Goal: Task Accomplishment & Management: Complete application form

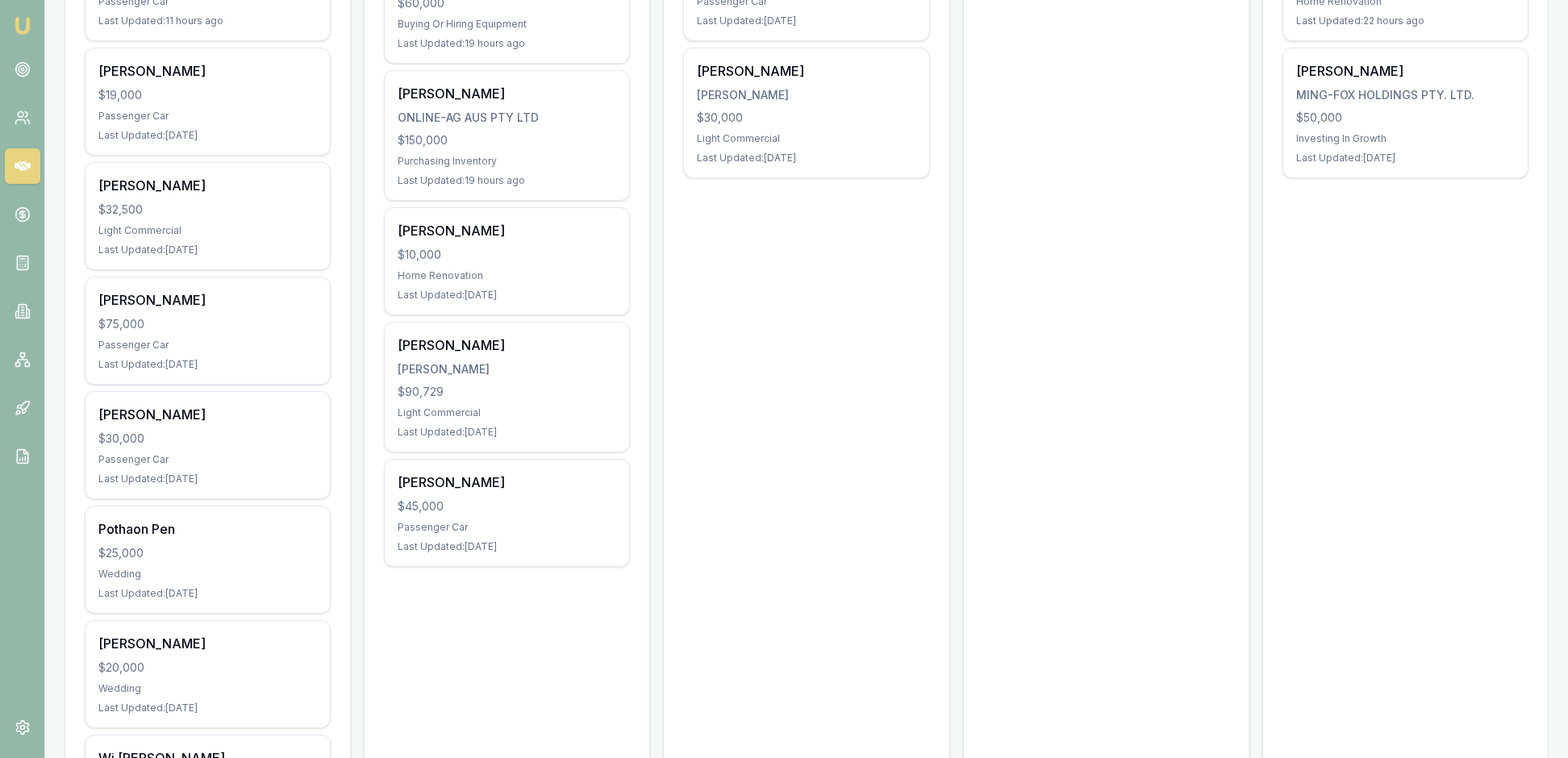
scroll to position [415, 0]
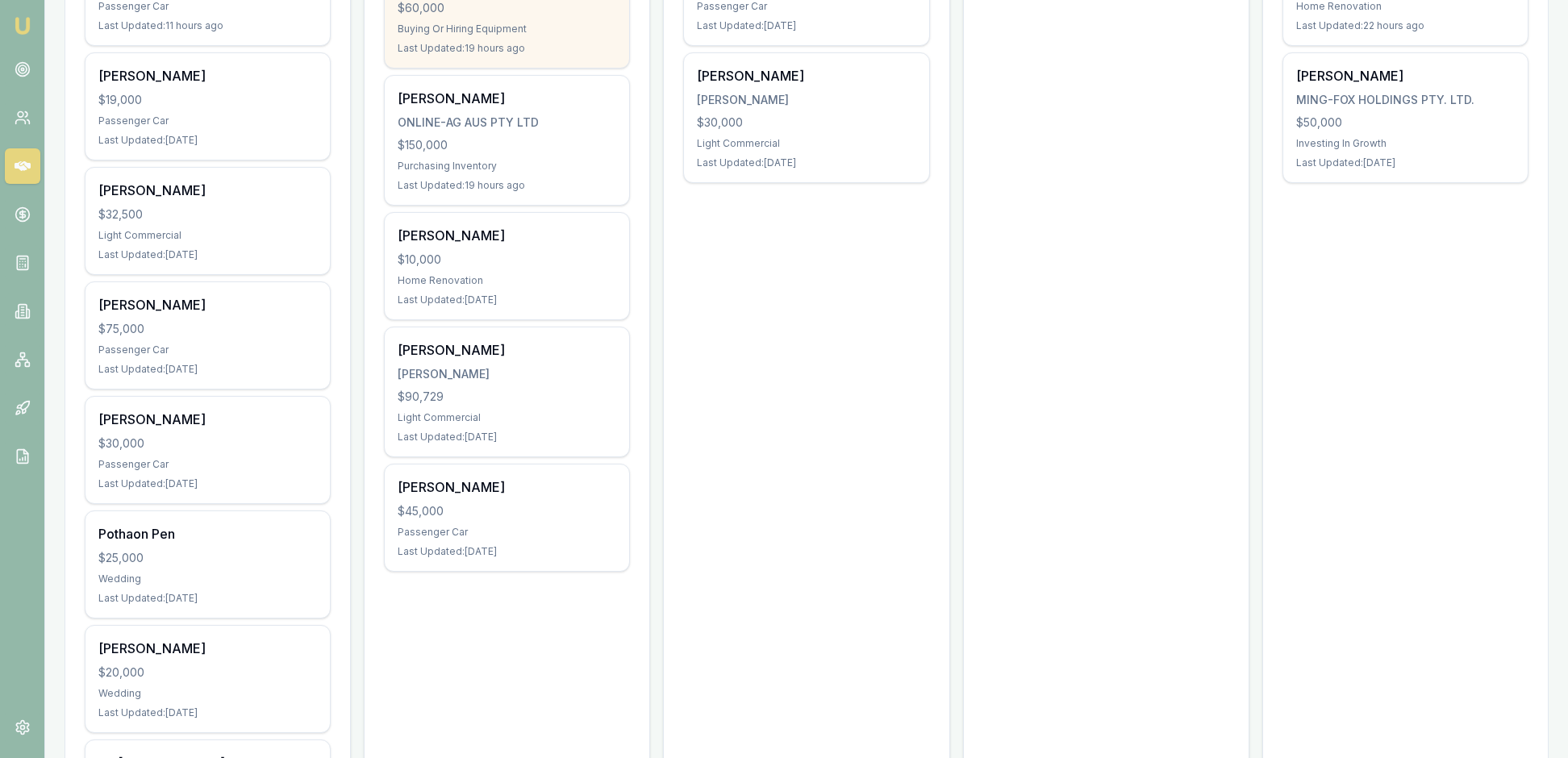
click at [508, 64] on div "Madison Connors YARLI CREATIVE PTY LTD $60,000 Buying Or Hiring Equipment Last …" at bounding box center [507, 2] width 244 height 129
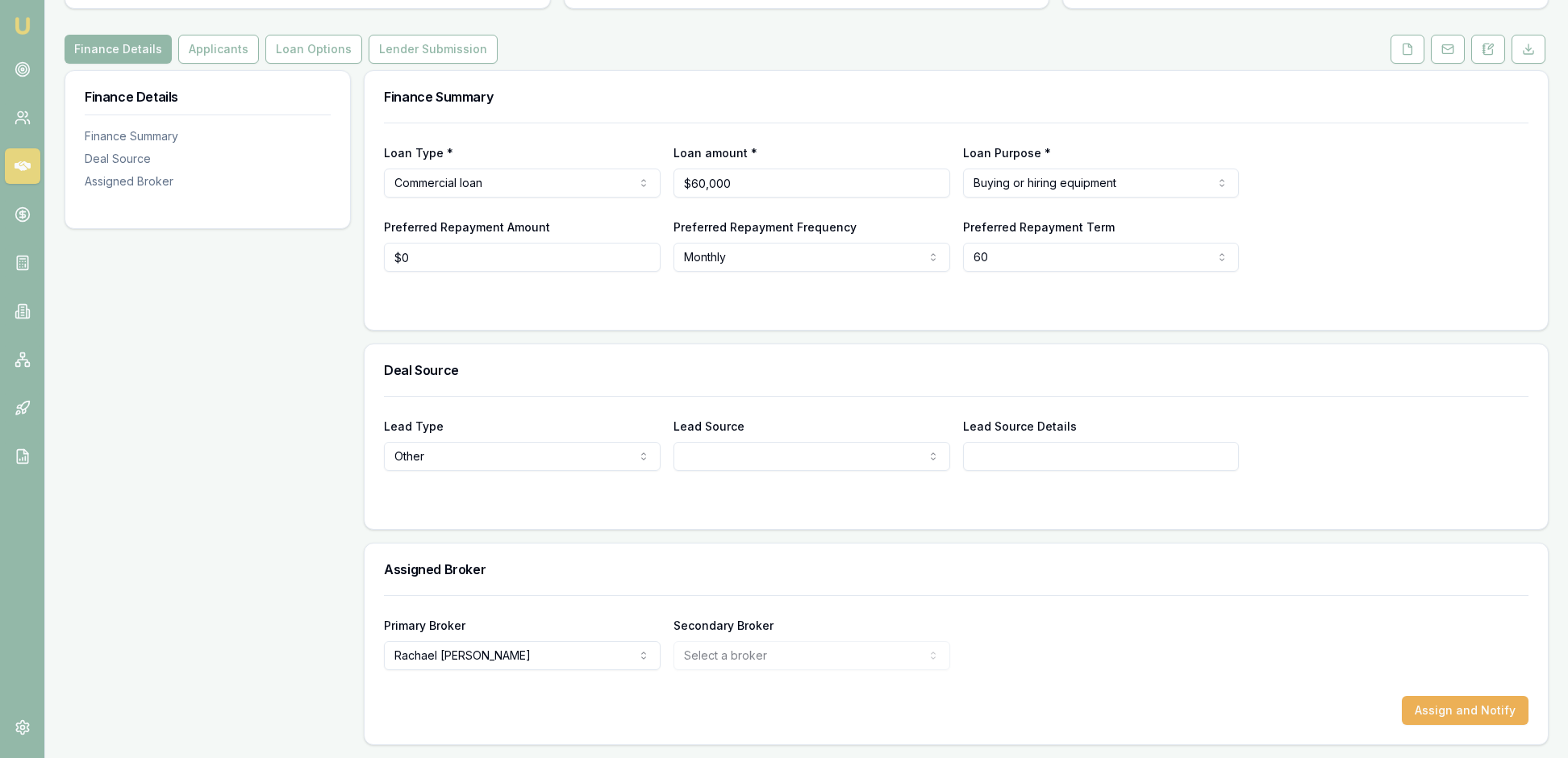
scroll to position [219, 0]
click at [259, 35] on button "Applicants" at bounding box center [218, 50] width 80 height 29
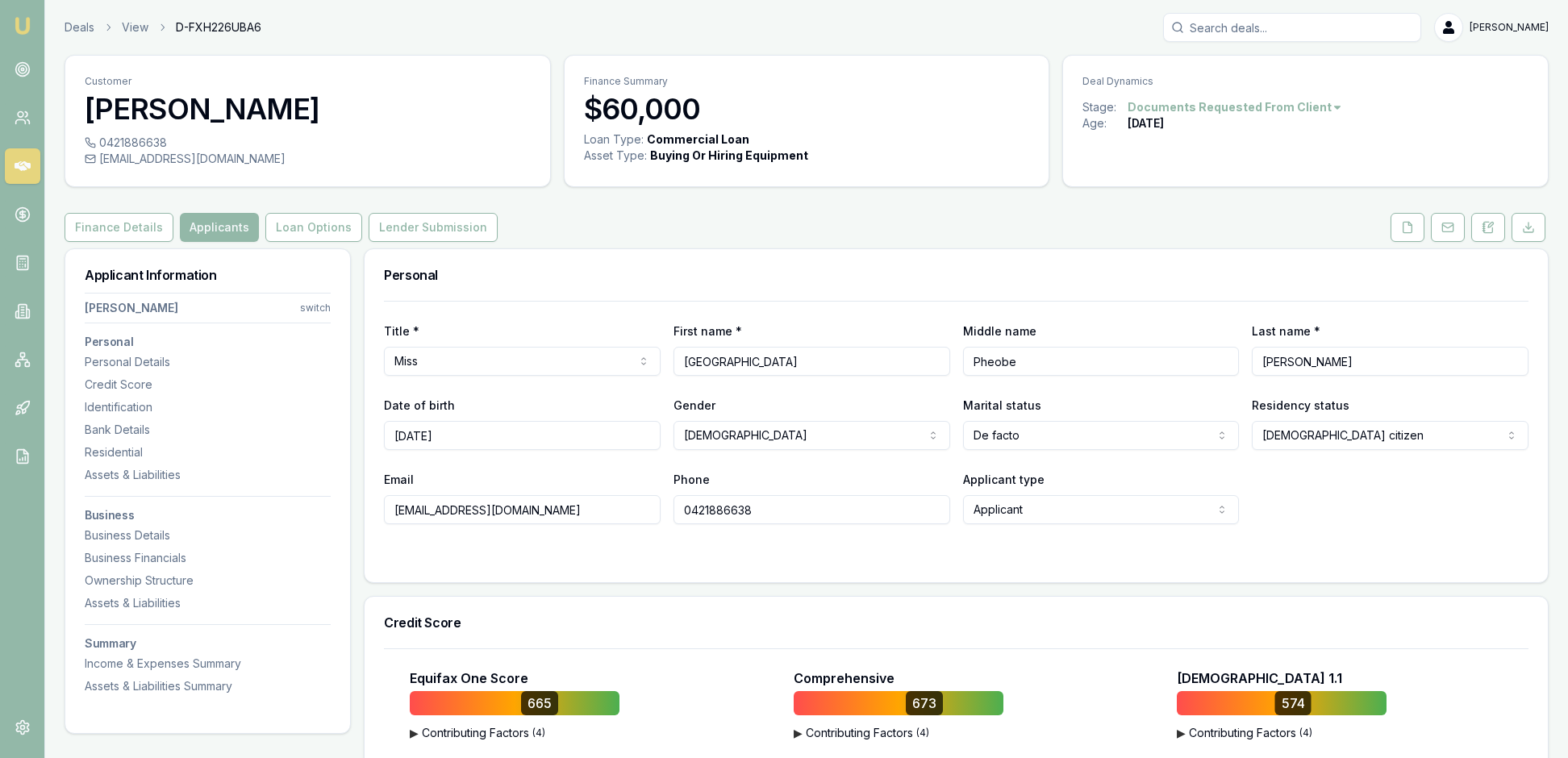
click at [26, 32] on img at bounding box center [23, 26] width 19 height 19
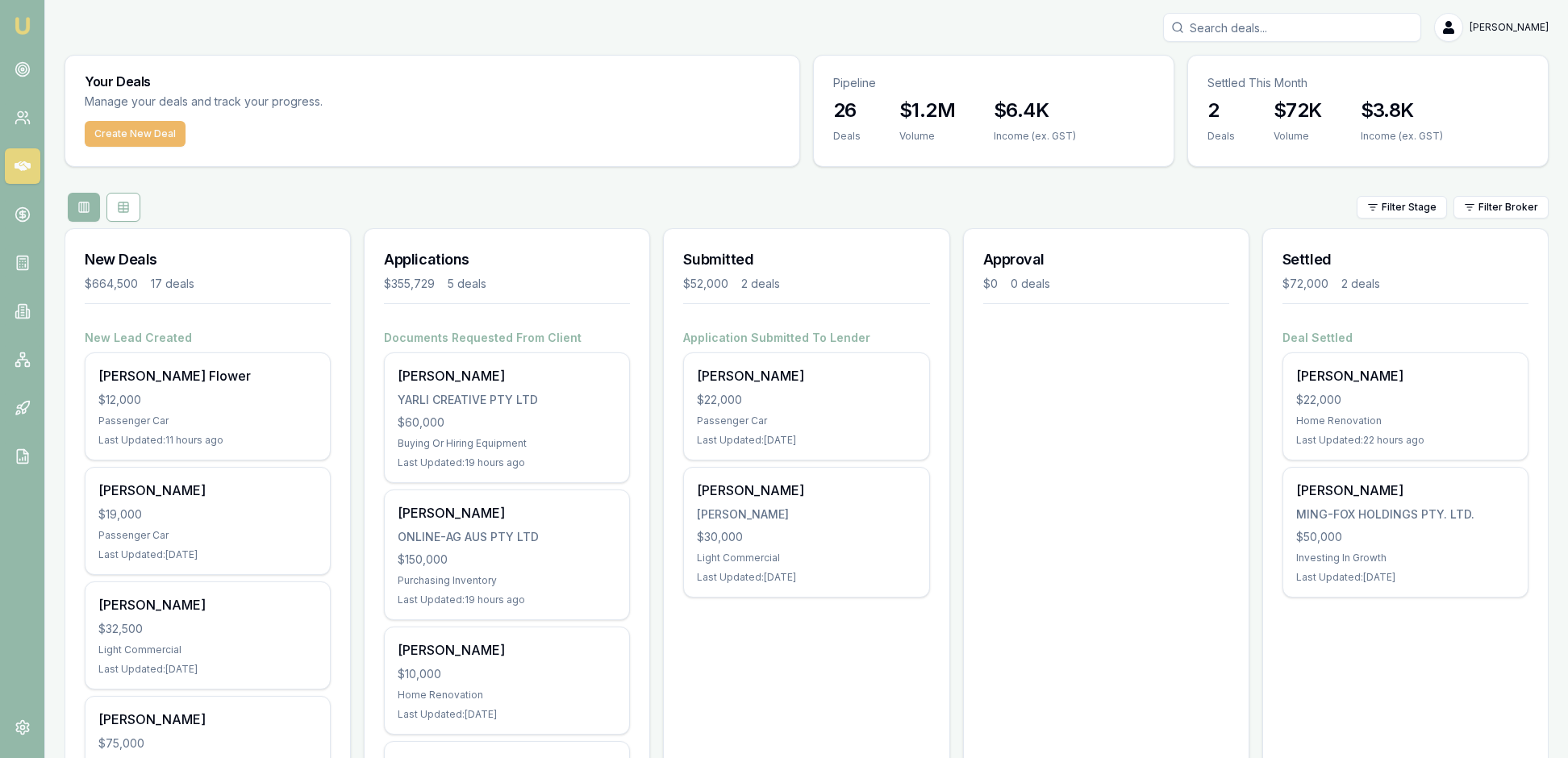
click at [185, 147] on button "Create New Deal" at bounding box center [135, 134] width 101 height 26
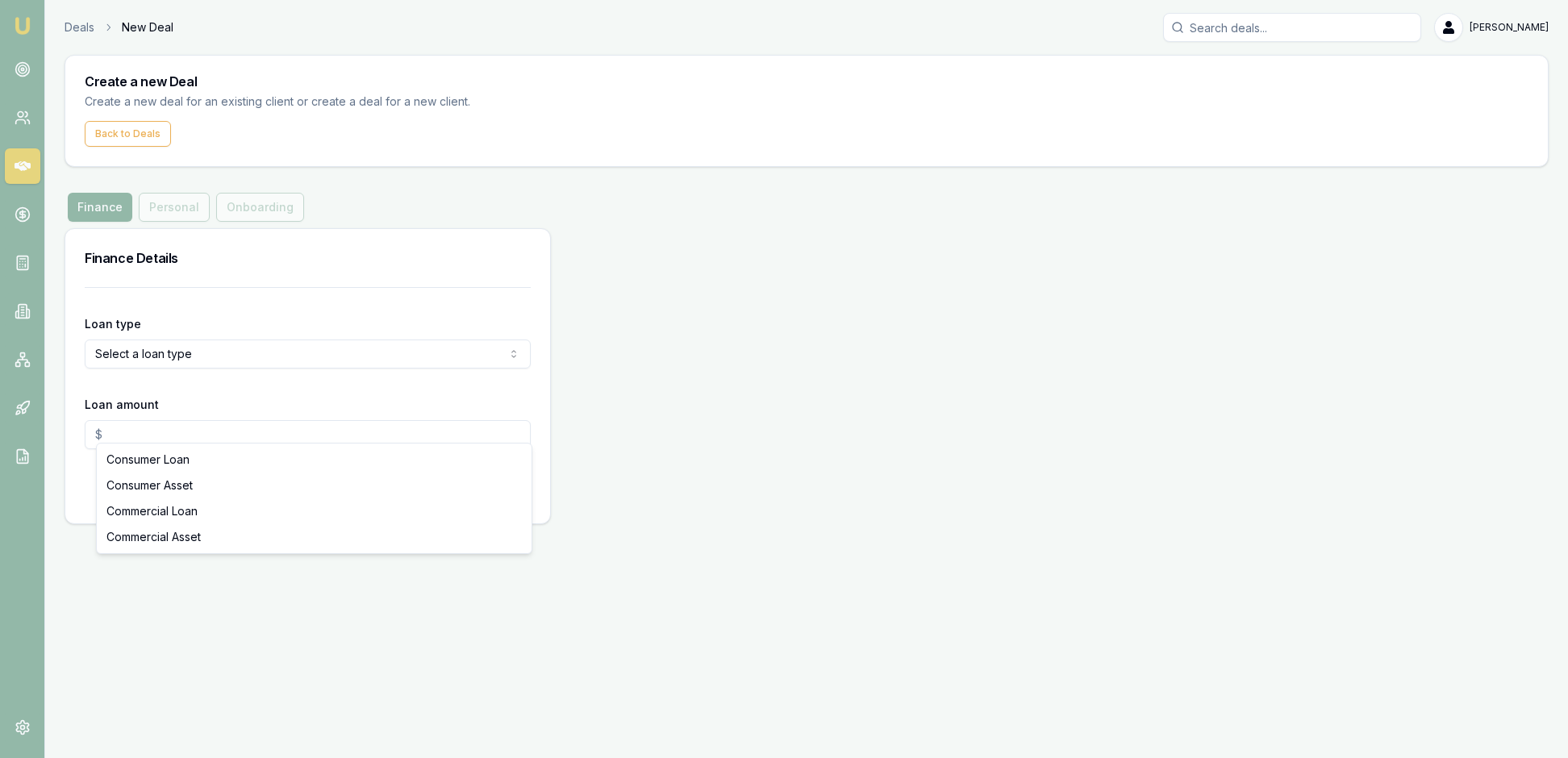
click at [512, 432] on html "Emu Broker Deals New Deal [PERSON_NAME] Toggle Menu Create a new Deal Create a …" at bounding box center [784, 379] width 1568 height 758
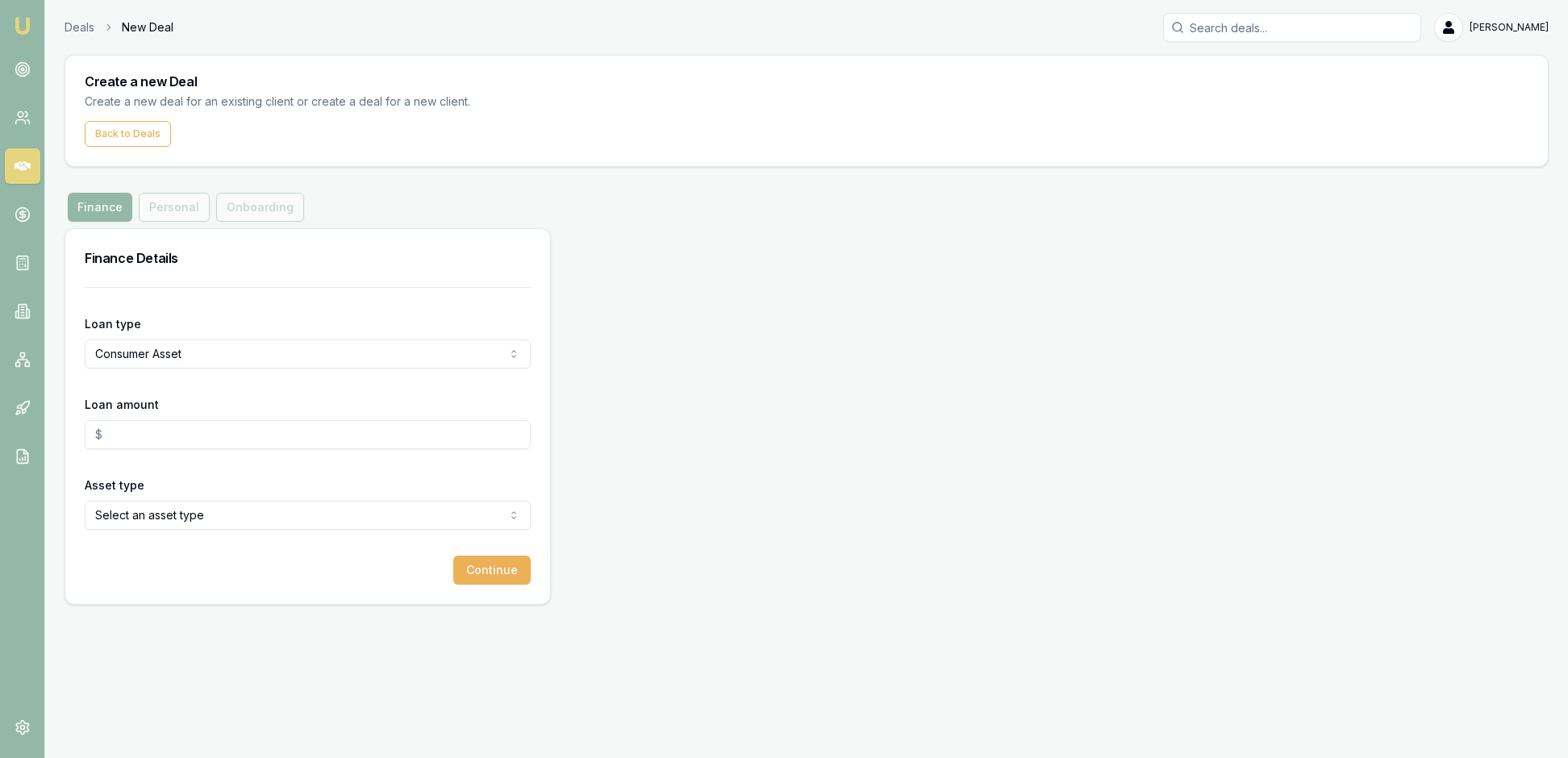
click at [507, 423] on html "Emu Broker Deals New Deal [PERSON_NAME] Toggle Menu Create a new Deal Create a …" at bounding box center [784, 379] width 1568 height 758
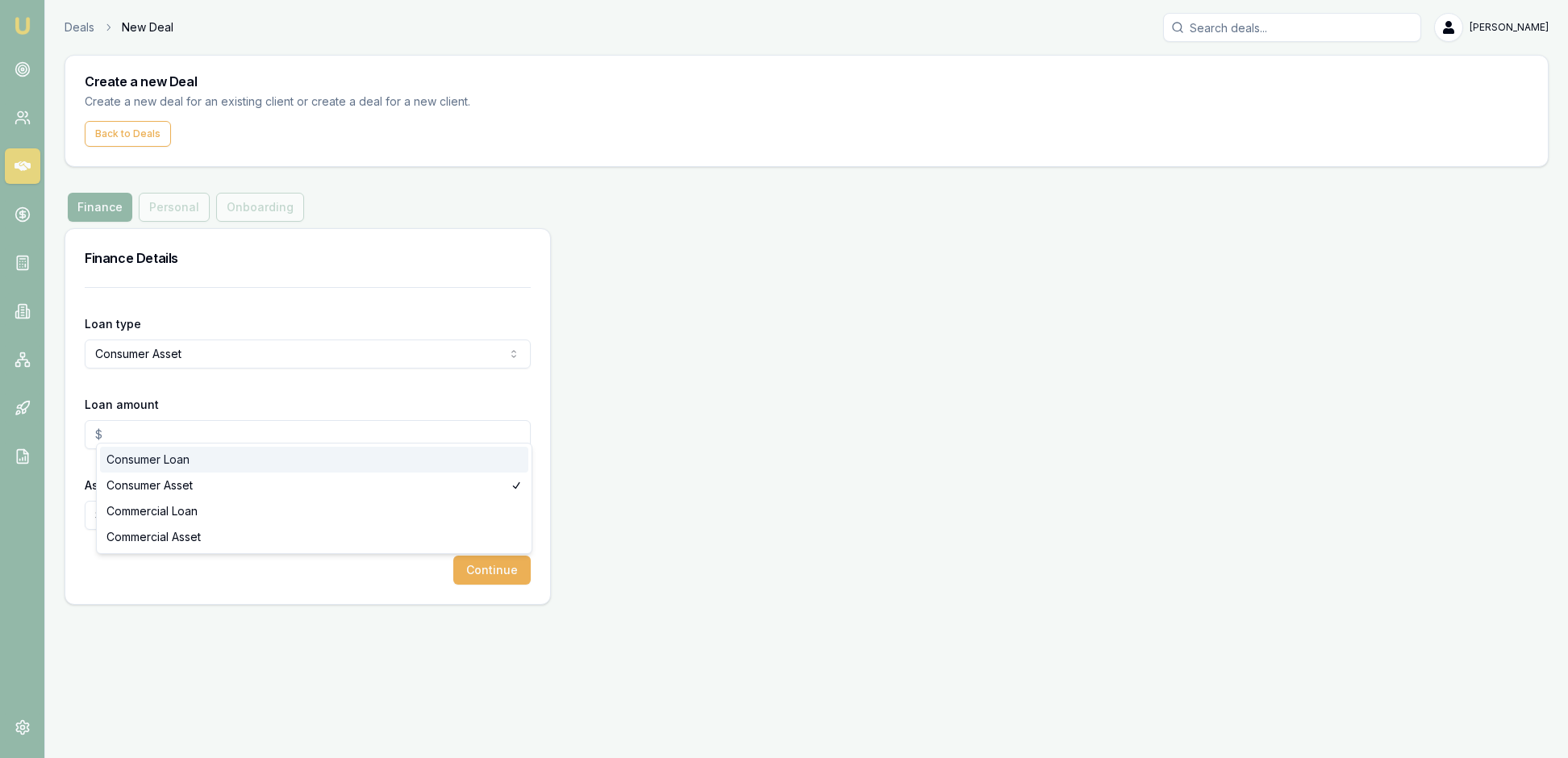
select select "CONSUMER_LOAN"
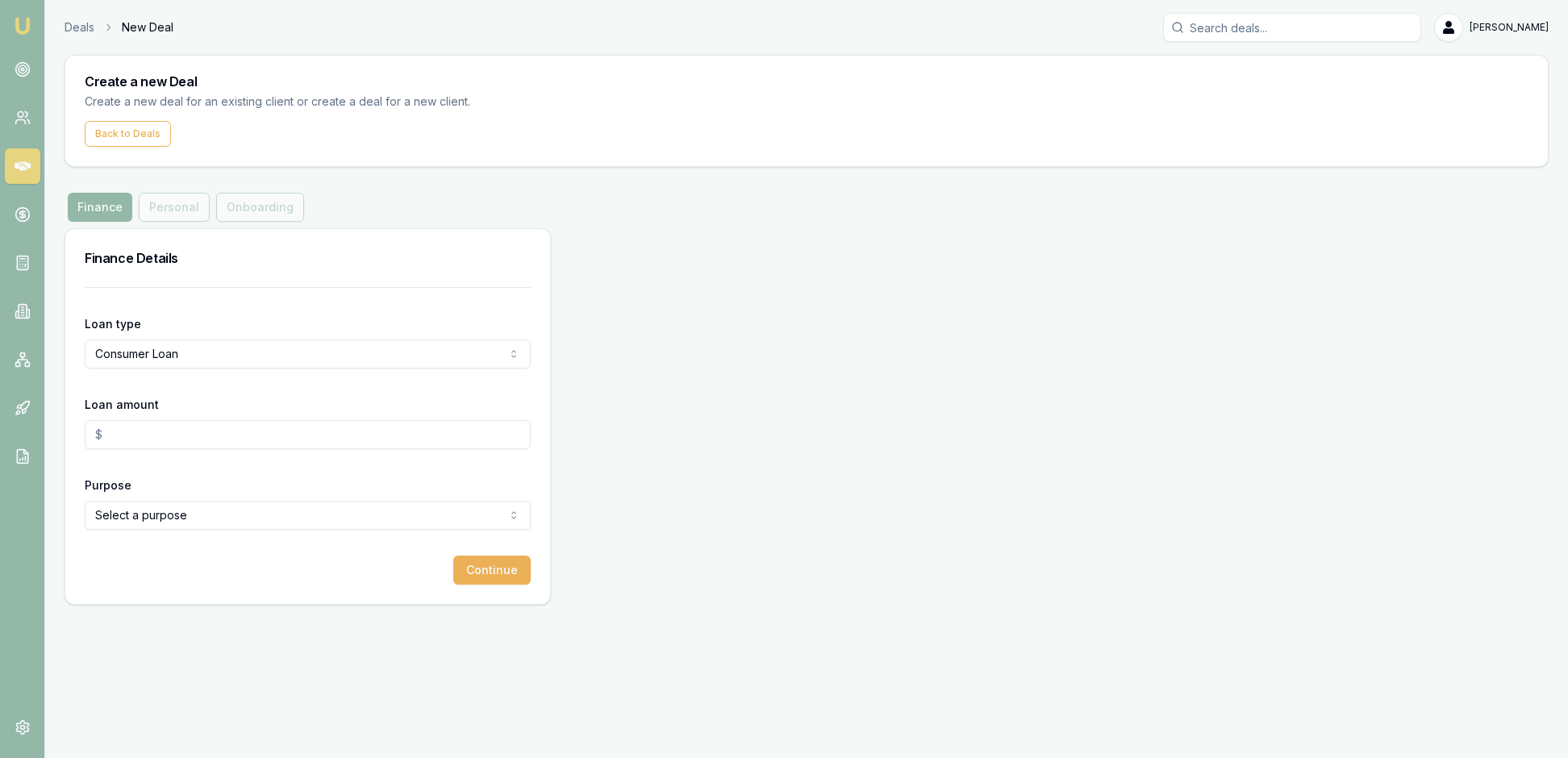
click at [235, 449] on input "Loan amount" at bounding box center [307, 435] width 446 height 29
type input "$35,000.00"
click at [412, 547] on form "Loan type Consumer Loan Consumer Loan Consumer Asset Commercial Loan Commercial…" at bounding box center [307, 436] width 446 height 298
click at [512, 600] on html "Emu Broker Deals New Deal [PERSON_NAME] Toggle Menu Create a new Deal Create a …" at bounding box center [784, 379] width 1568 height 758
click at [489, 584] on button "Continue" at bounding box center [491, 570] width 77 height 29
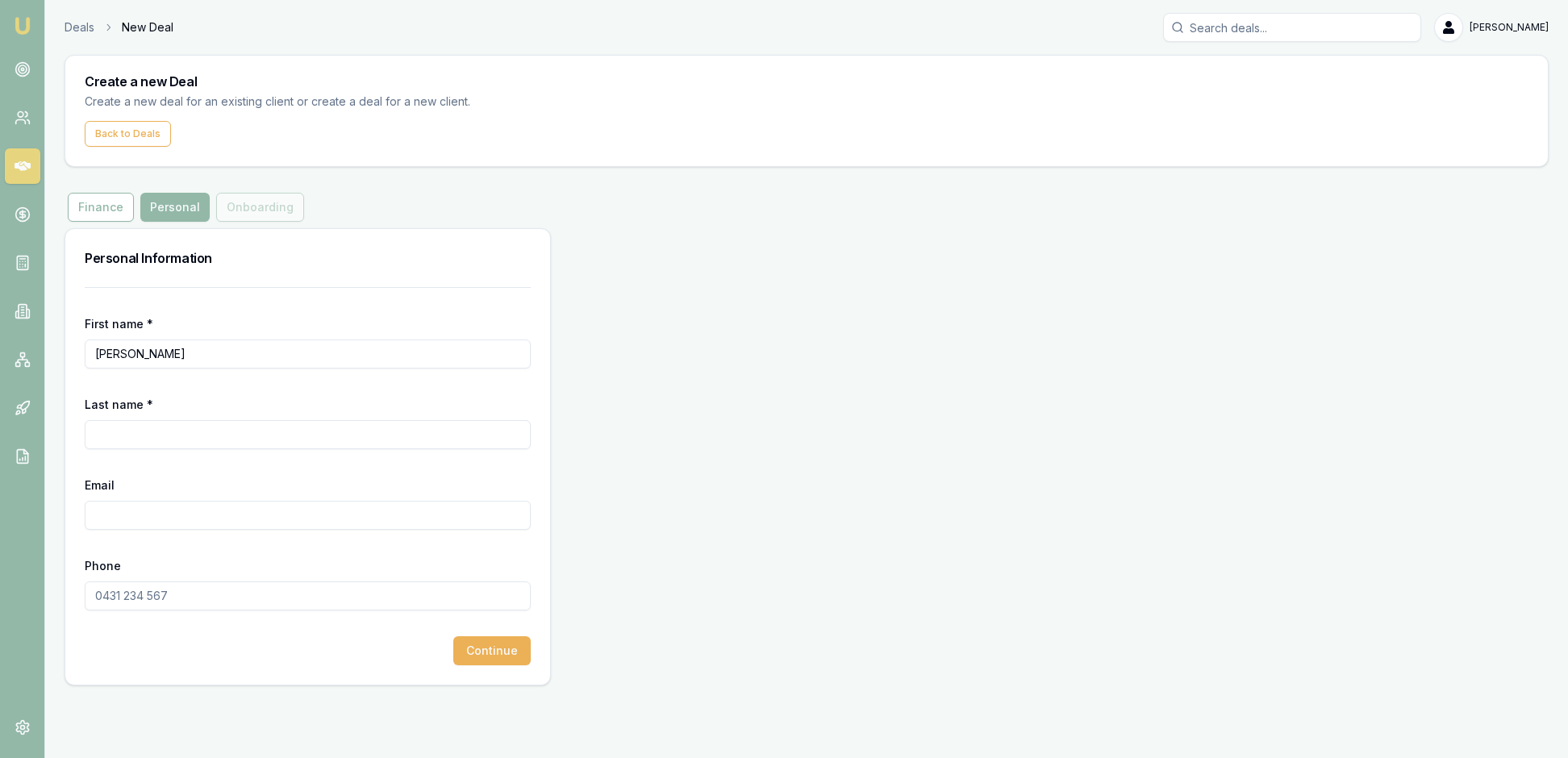
type input "[PERSON_NAME]"
type input "[PERSON_NAME][EMAIL_ADDRESS][DOMAIN_NAME]"
click at [297, 610] on div "Phone" at bounding box center [307, 583] width 446 height 55
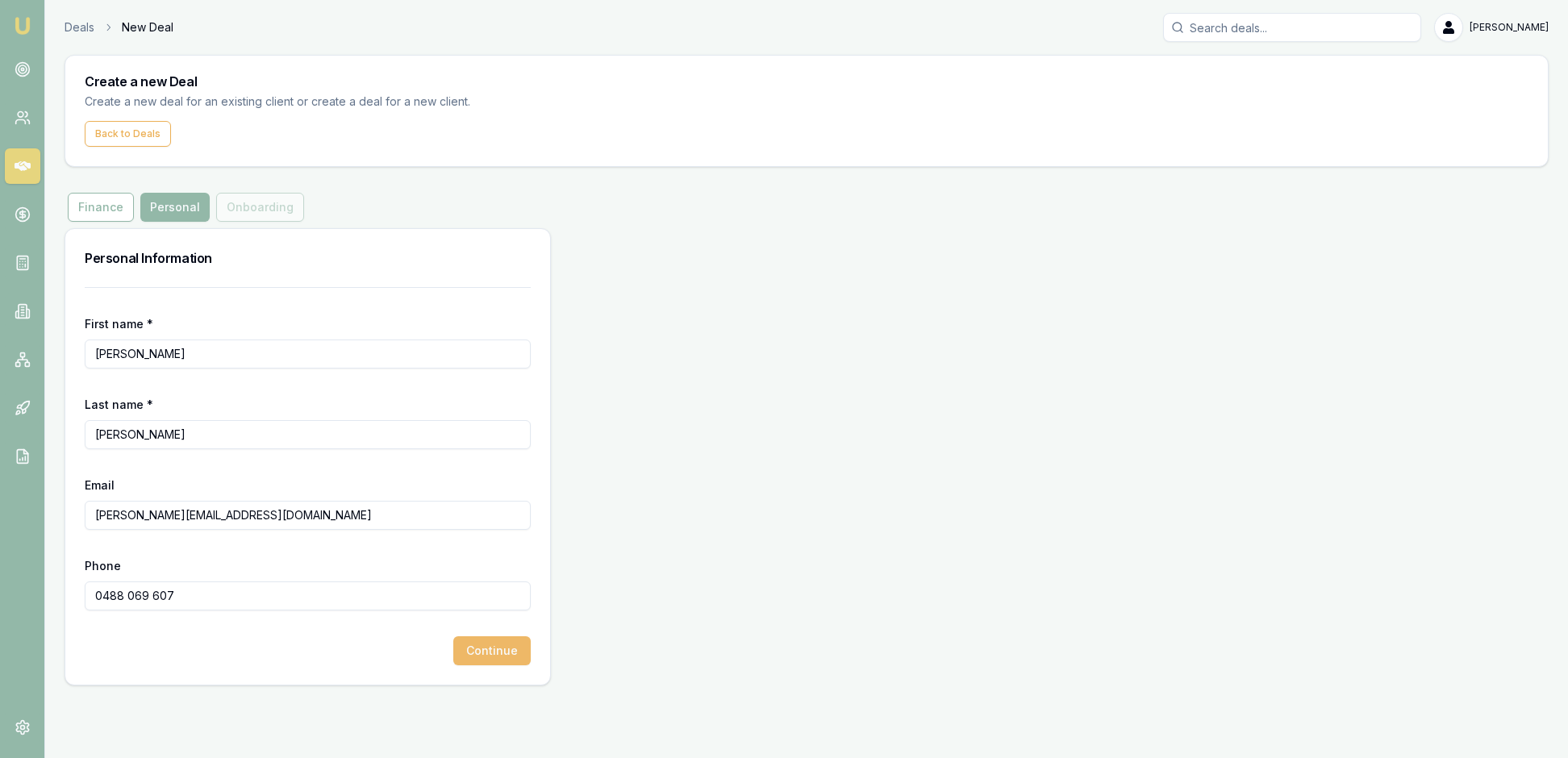
type input "0488 069 607"
click at [499, 665] on button "Continue" at bounding box center [491, 651] width 77 height 29
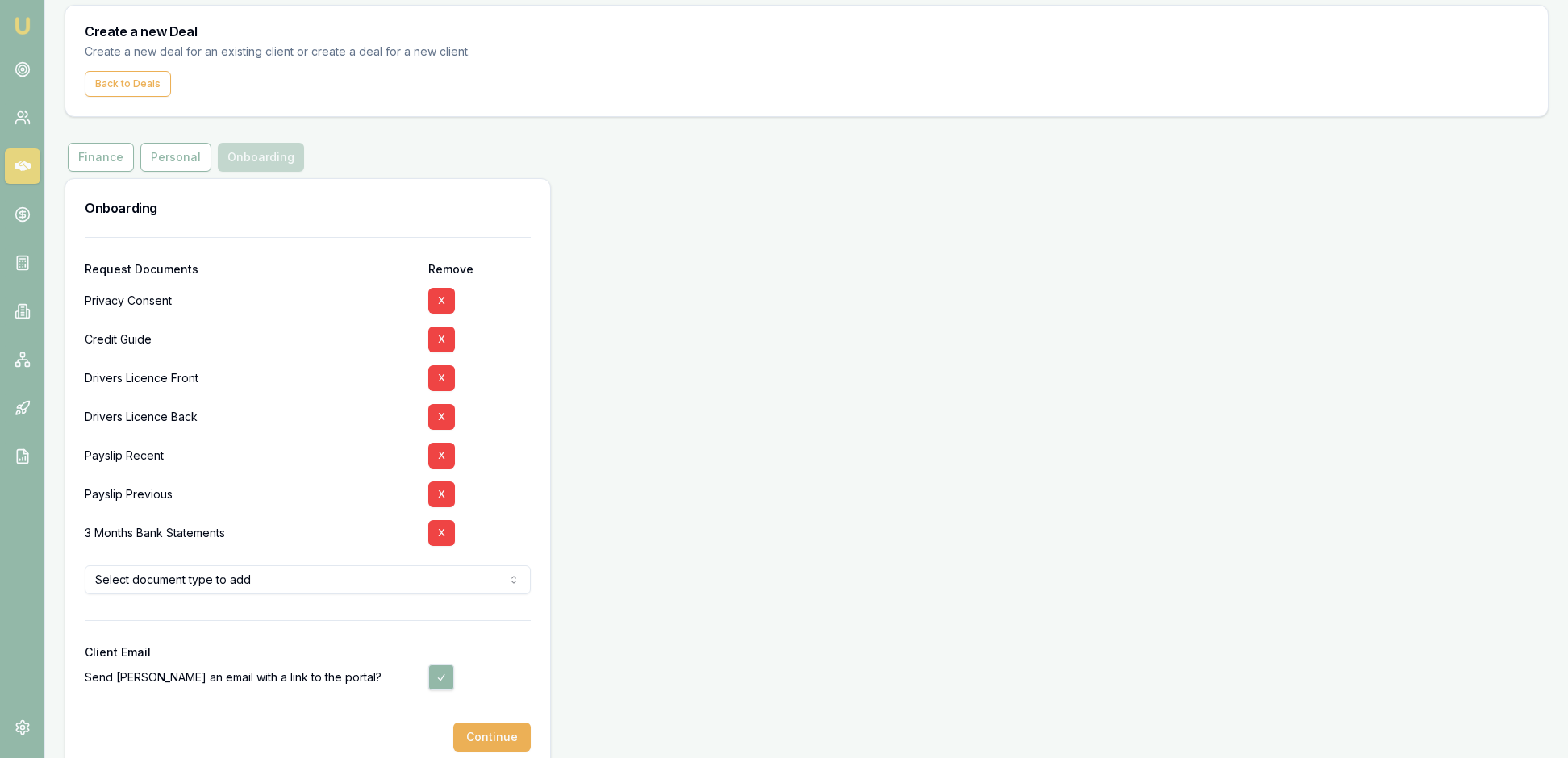
click at [489, 620] on div at bounding box center [307, 607] width 446 height 26
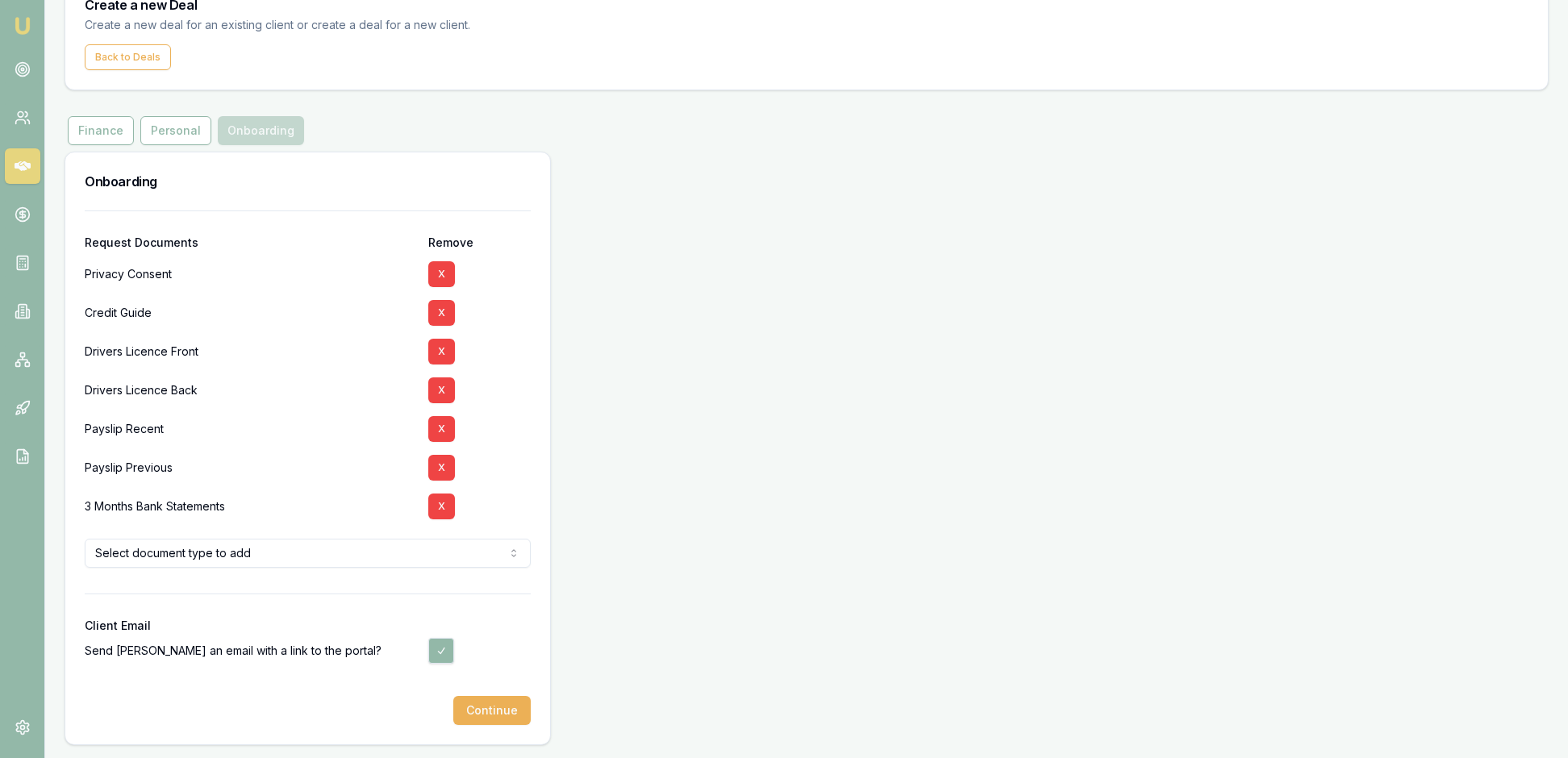
scroll to position [211, 0]
click at [450, 493] on button "X" at bounding box center [442, 506] width 27 height 26
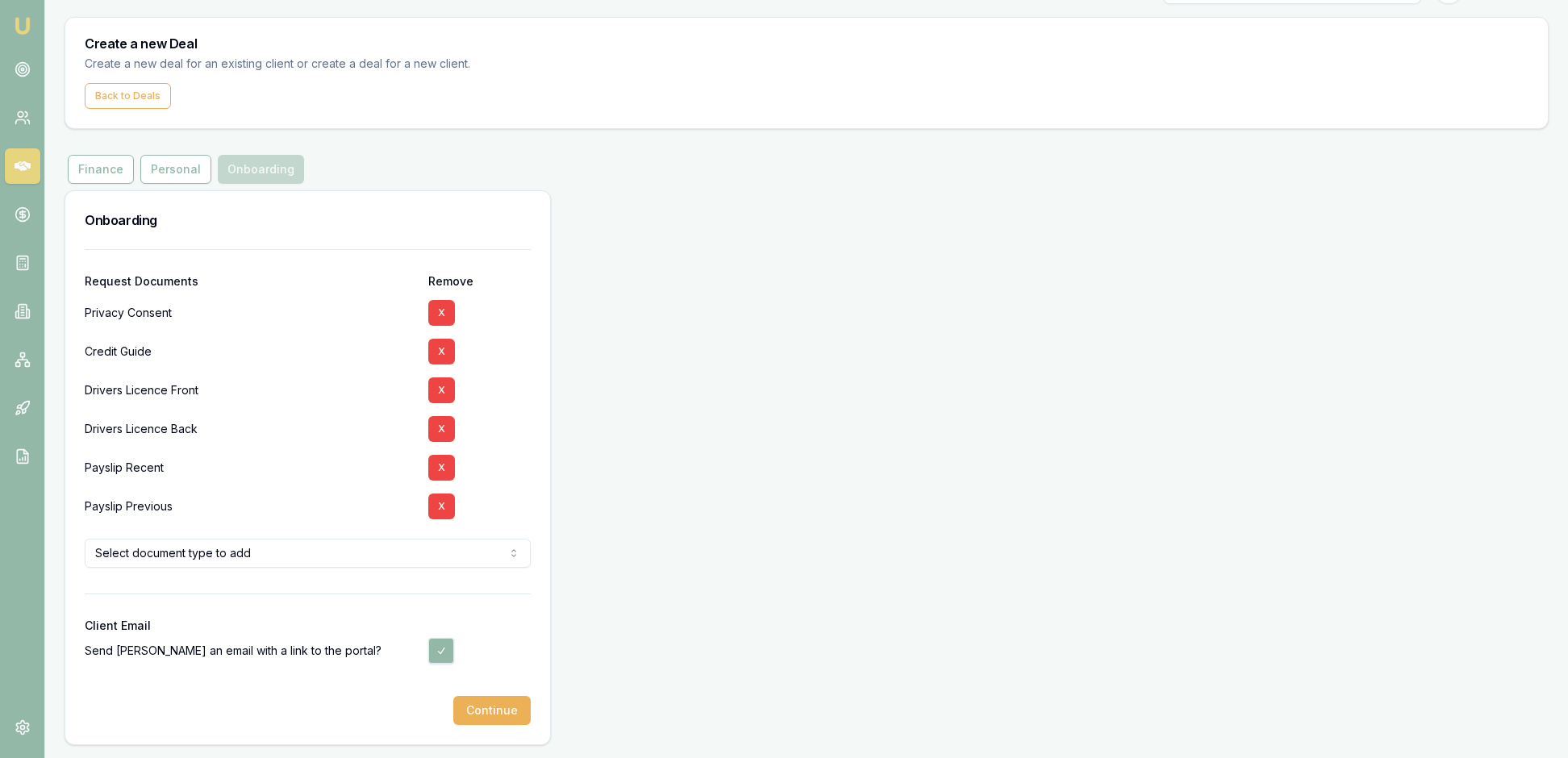
click at [513, 526] on html "Emu Broker Deals New Deal [PERSON_NAME] Toggle Menu Create a new Deal Create a …" at bounding box center [784, 341] width 1568 height 758
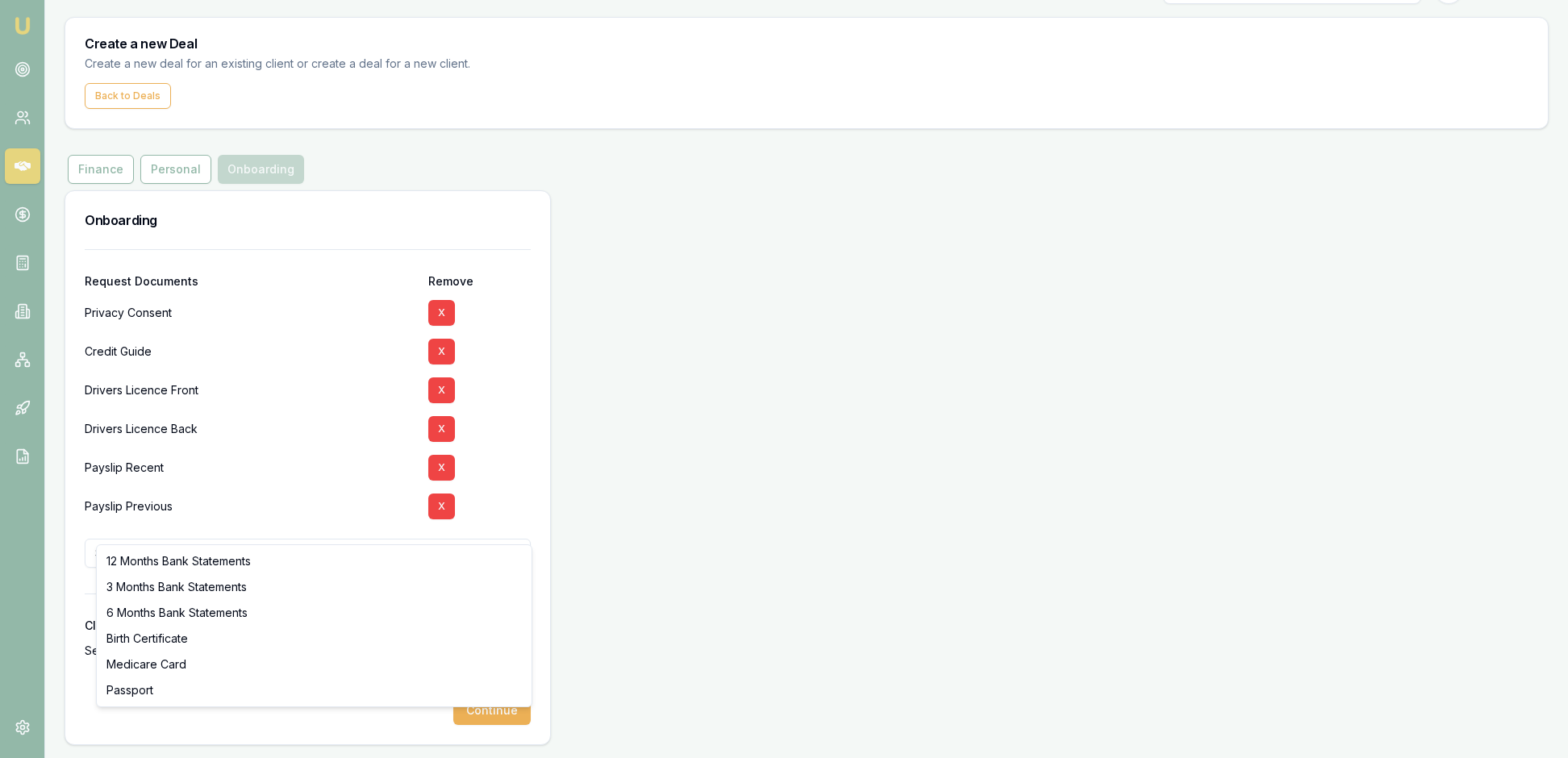
click at [435, 516] on html "Emu Broker Deals New Deal [PERSON_NAME] Toggle Menu Create a new Deal Create a …" at bounding box center [784, 341] width 1568 height 758
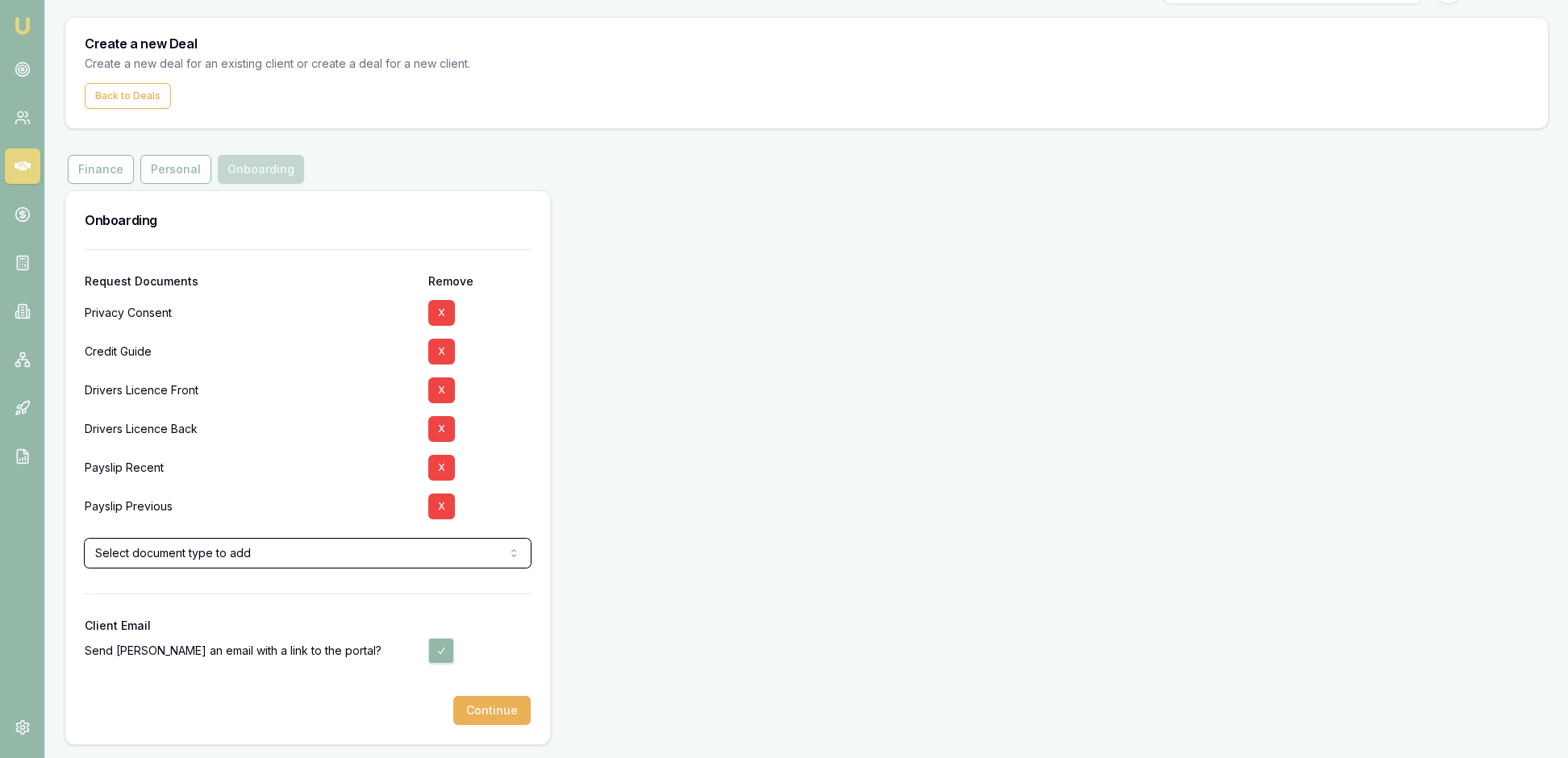
click at [520, 466] on html "Emu Broker Deals New Deal [PERSON_NAME] Toggle Menu Create a new Deal Create a …" at bounding box center [784, 341] width 1568 height 758
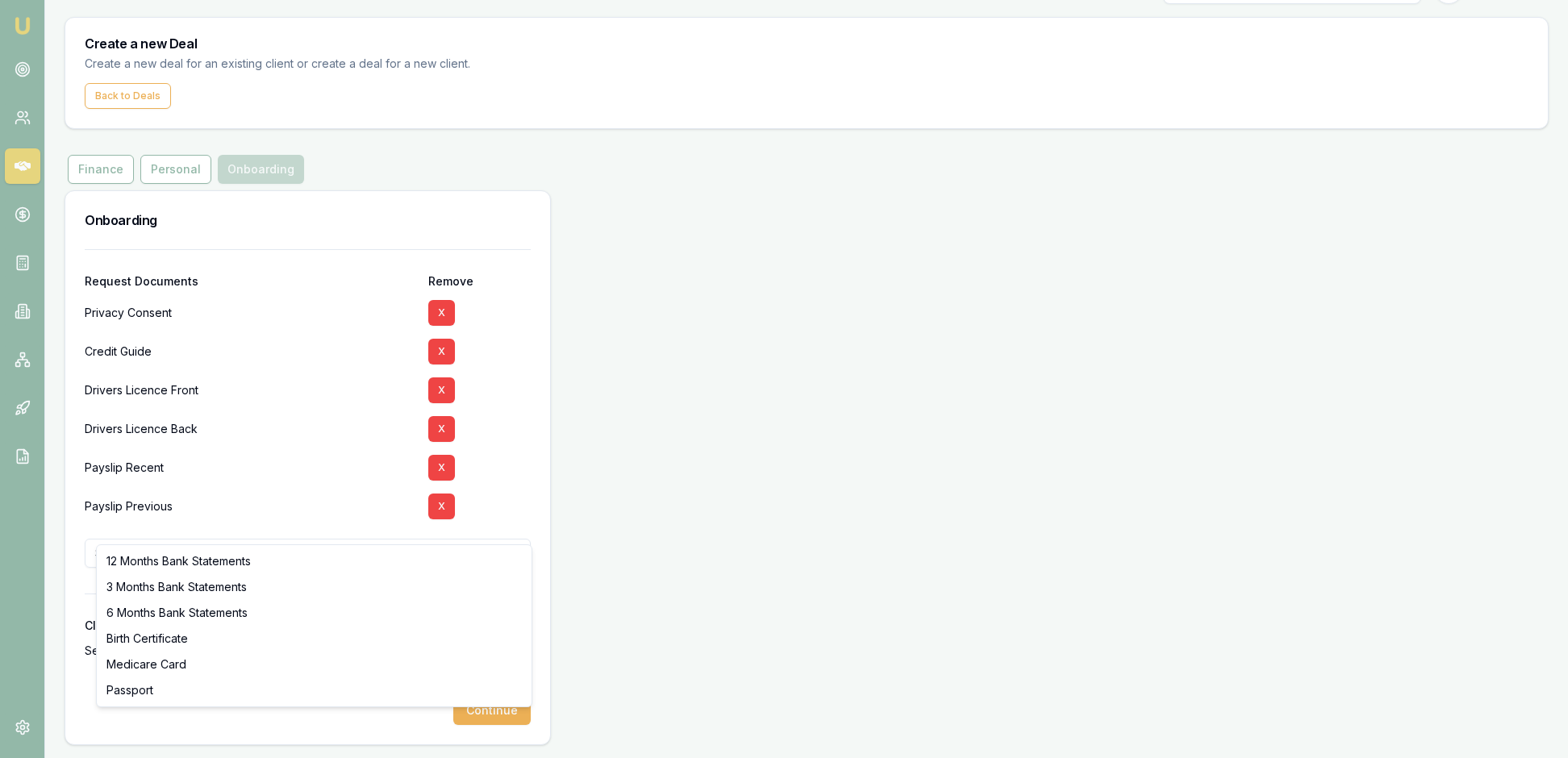
click at [421, 519] on html "Emu Broker Deals New Deal [PERSON_NAME] Toggle Menu Create a new Deal Create a …" at bounding box center [784, 341] width 1568 height 758
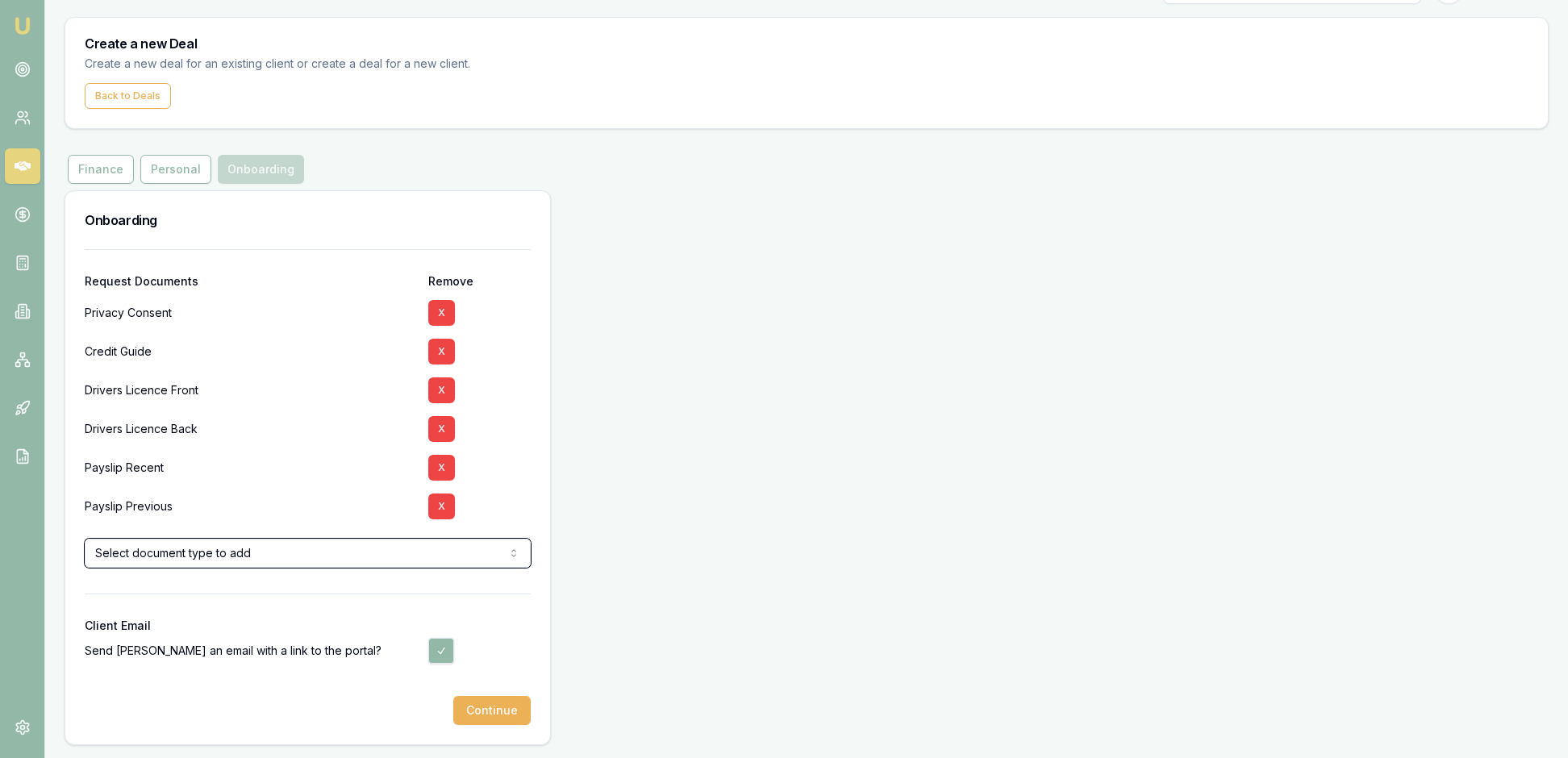
click at [505, 466] on html "Emu Broker Deals New Deal [PERSON_NAME] Toggle Menu Create a new Deal Create a …" at bounding box center [784, 341] width 1568 height 758
click at [487, 701] on button "Continue" at bounding box center [491, 710] width 77 height 29
